Goal: Task Accomplishment & Management: Manage account settings

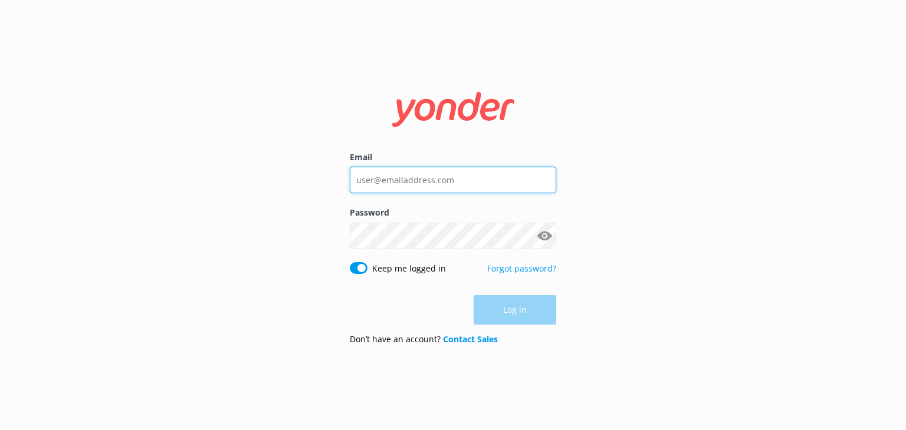
type input "[EMAIL_ADDRESS][DOMAIN_NAME]"
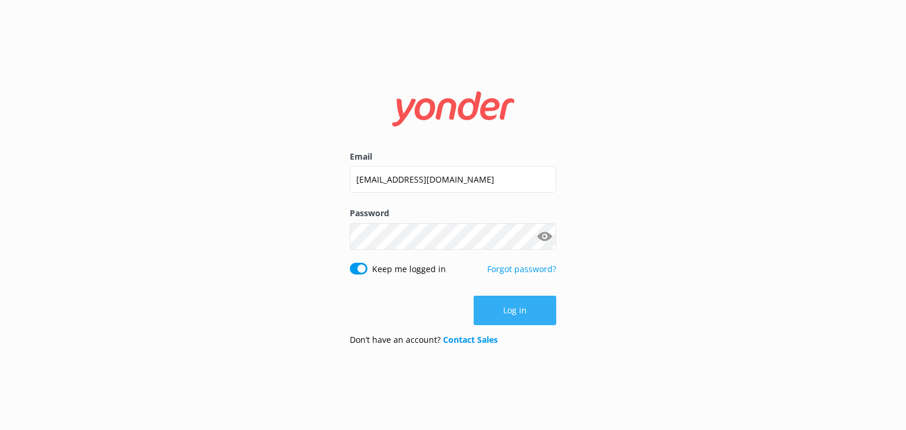
click at [502, 305] on div "Log in" at bounding box center [453, 310] width 206 height 29
click at [518, 313] on button "Log in" at bounding box center [514, 310] width 83 height 29
